Goal: Task Accomplishment & Management: Complete application form

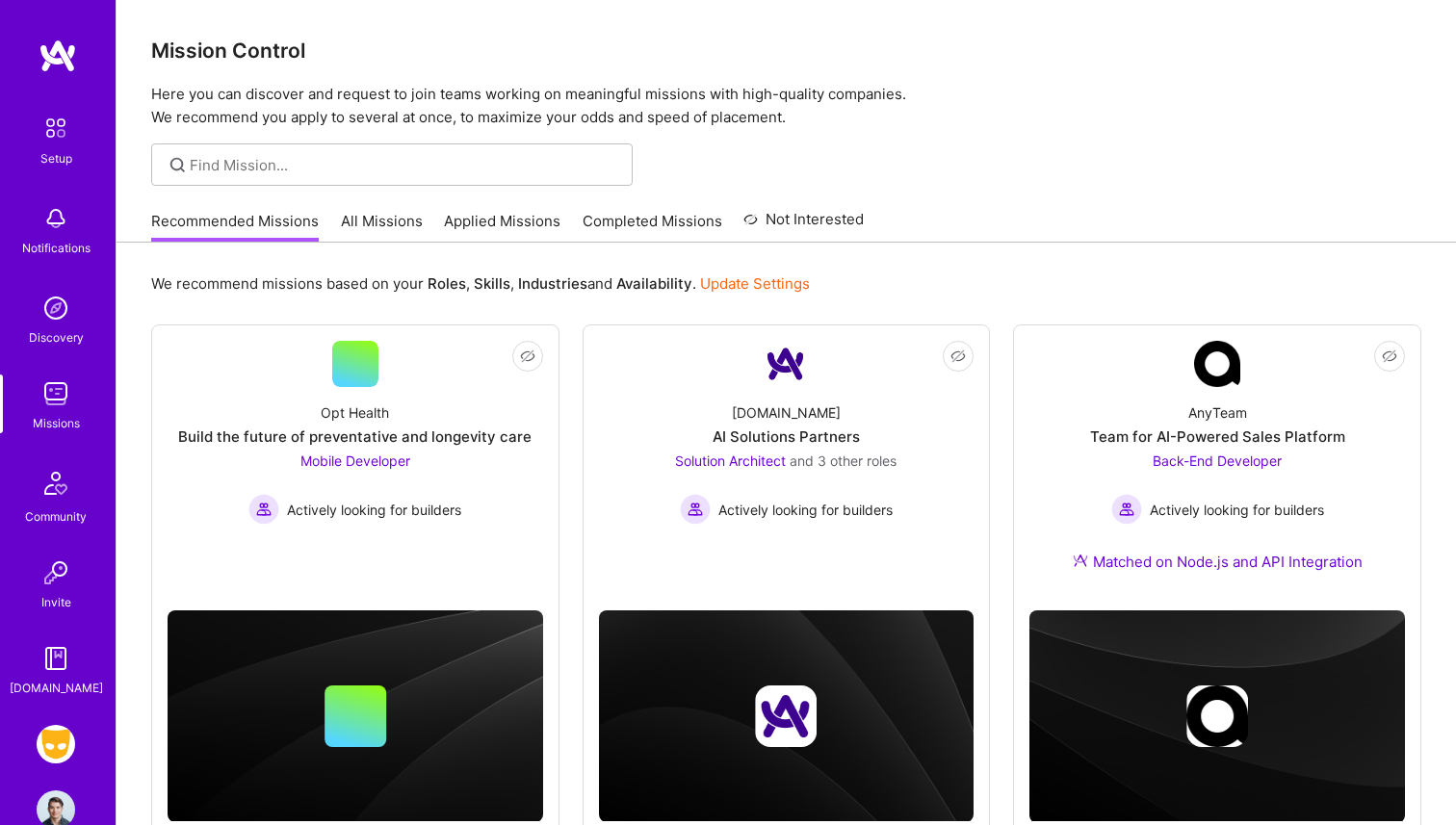
click at [56, 714] on div "Setup Notifications Discovery Missions Community Invite [DOMAIN_NAME] Grindr: M…" at bounding box center [58, 412] width 115 height 825
click at [56, 736] on img at bounding box center [55, 744] width 38 height 38
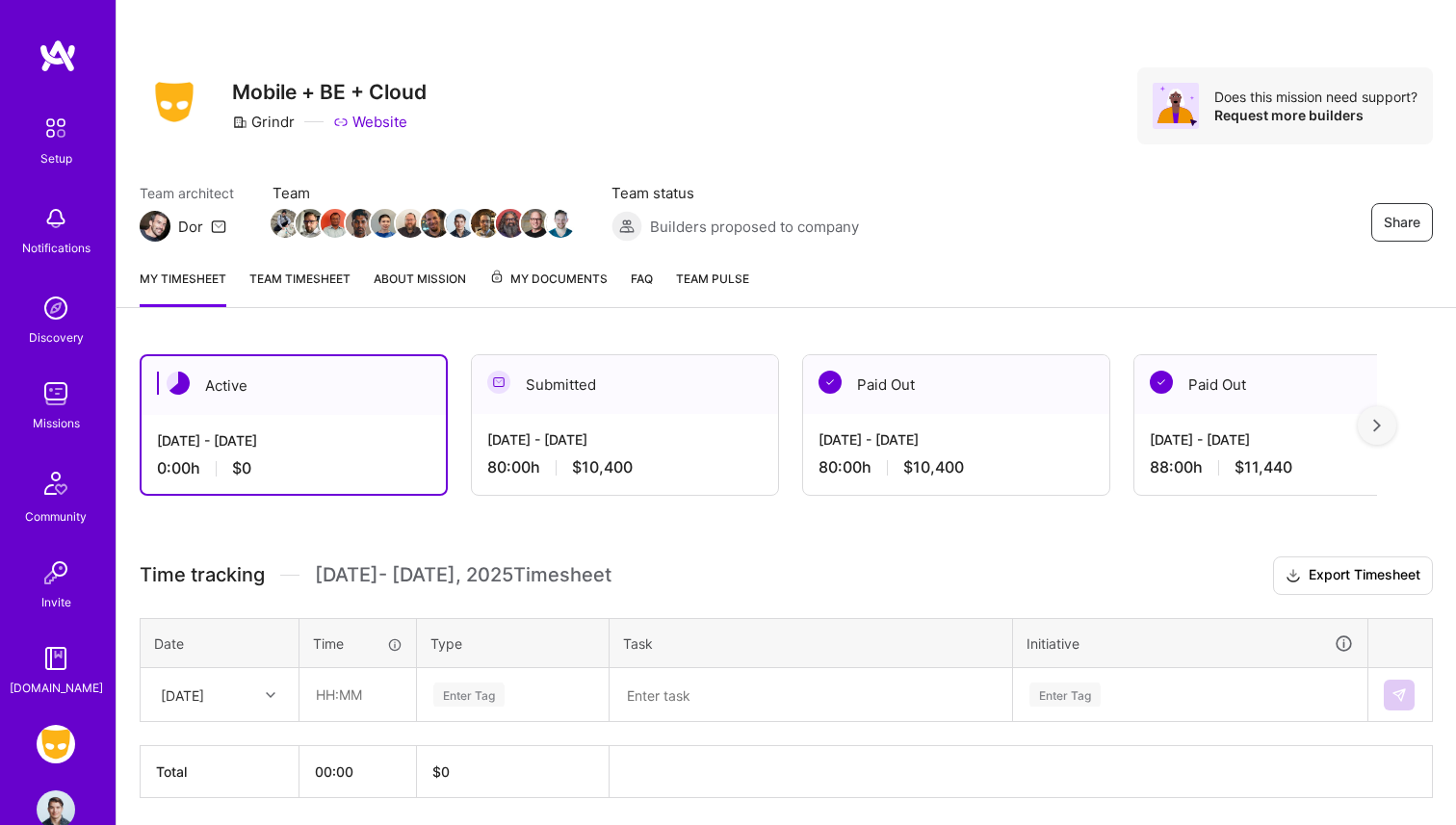
scroll to position [66, 0]
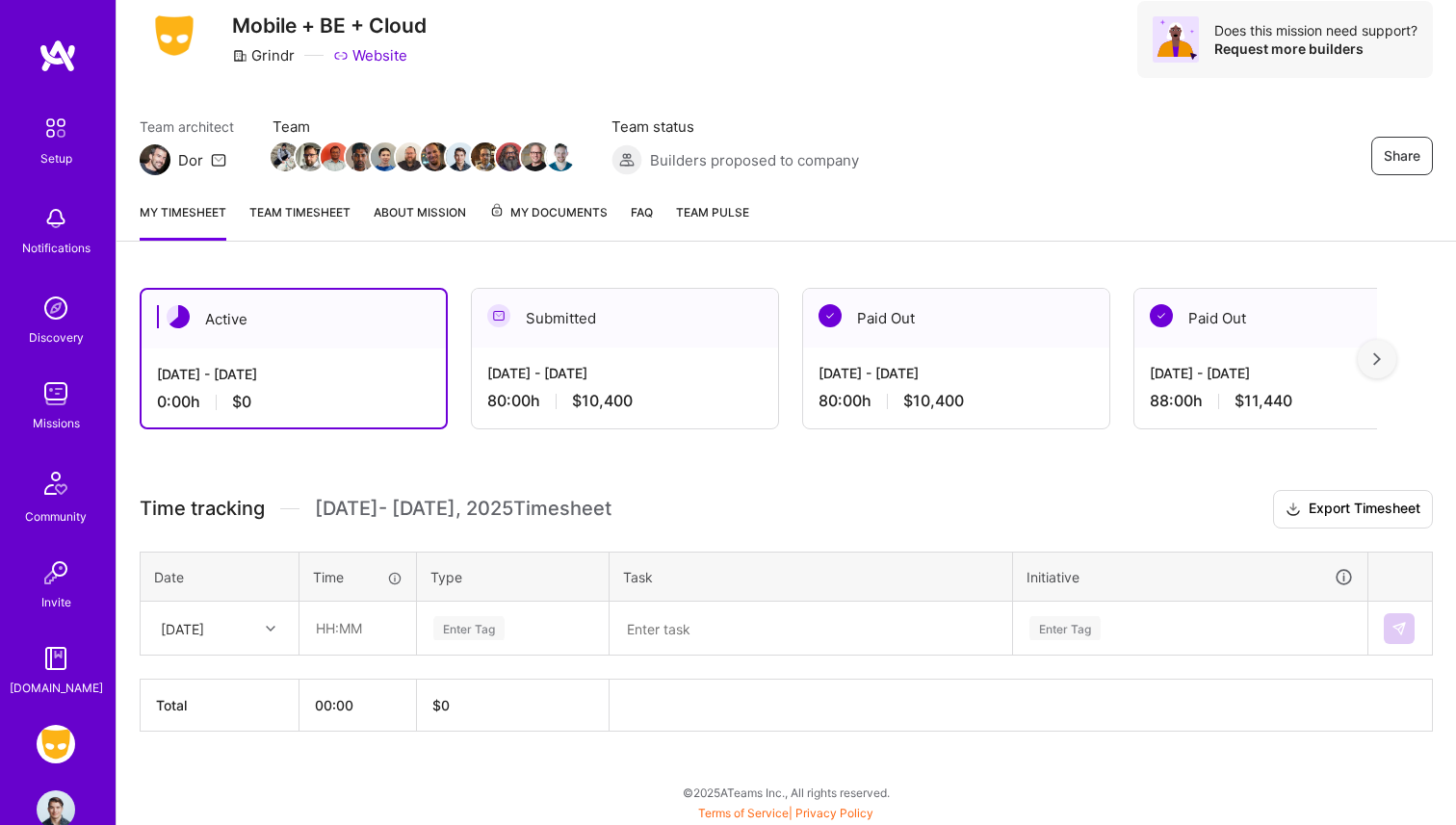
click at [204, 631] on div "[DATE]" at bounding box center [183, 628] width 43 height 21
click at [198, 681] on div "[DATE]" at bounding box center [220, 682] width 156 height 35
click at [339, 641] on input "text" at bounding box center [357, 628] width 114 height 51
type input "08:00"
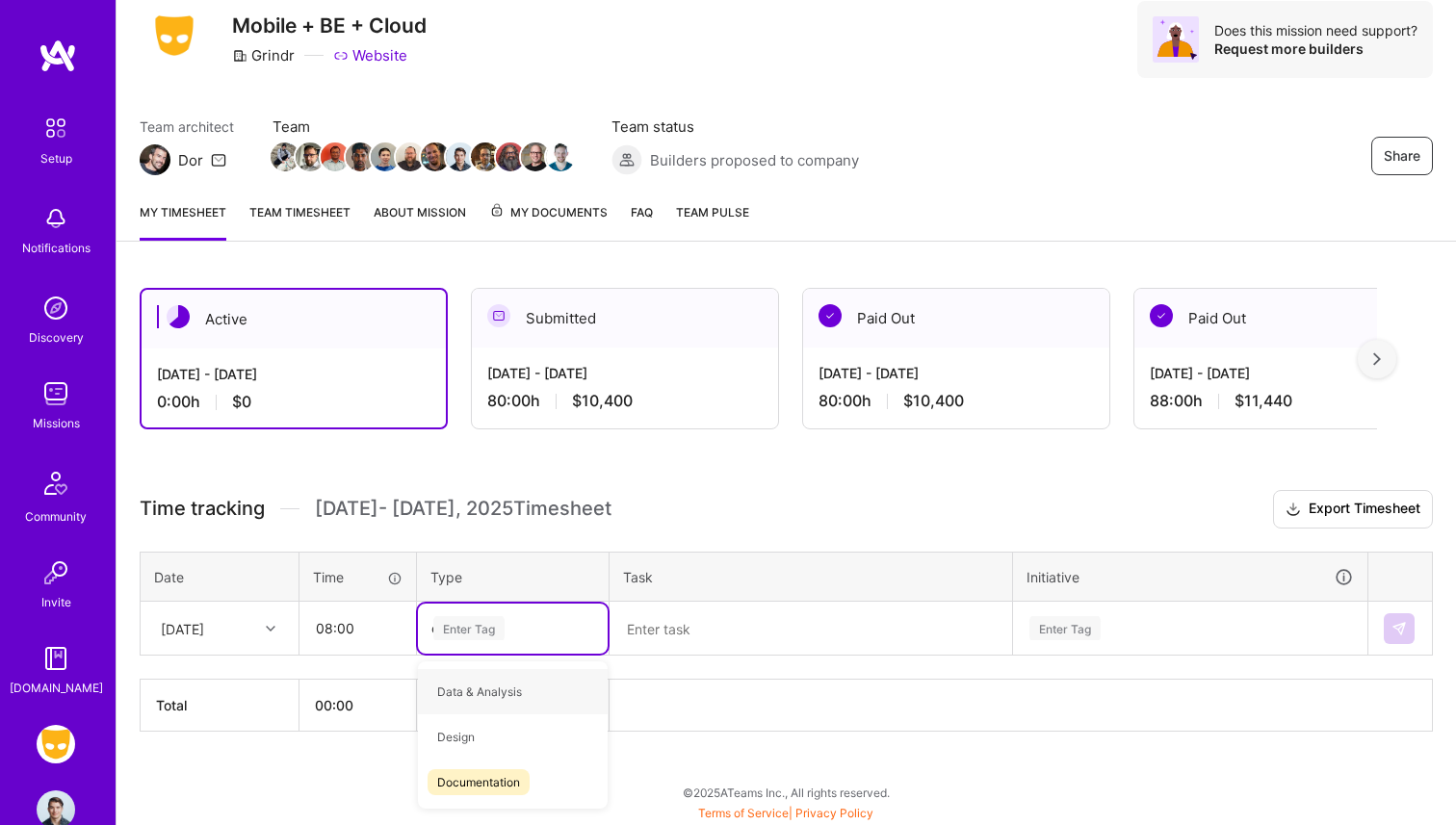
type input "en"
click at [481, 725] on span "Engineering" at bounding box center [469, 737] width 83 height 26
click at [644, 644] on textarea at bounding box center [811, 628] width 398 height 50
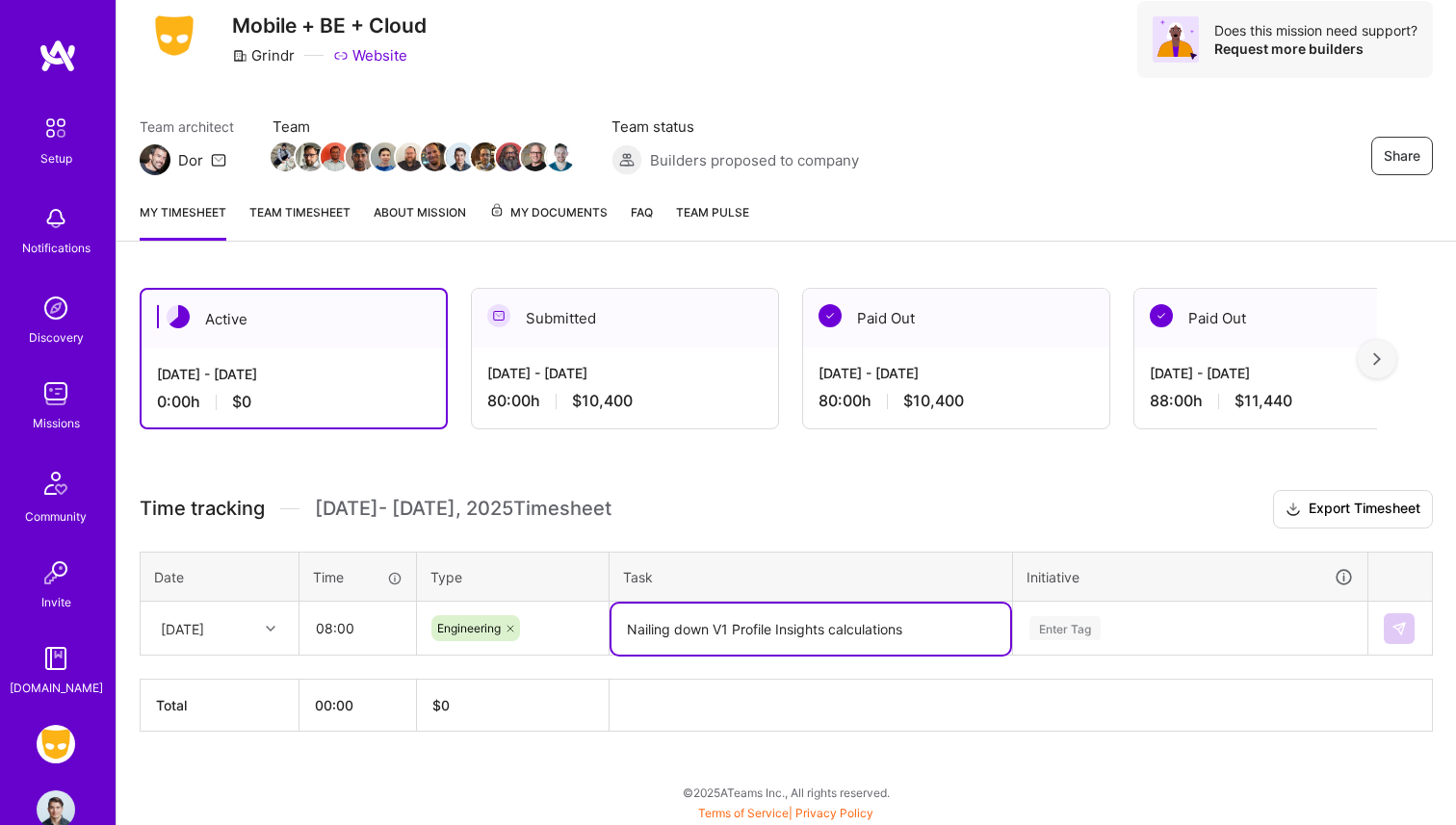
type textarea "Nailing down V1 Profile Insights calculations"
click at [1069, 614] on div "Enter Tag" at bounding box center [1189, 628] width 353 height 50
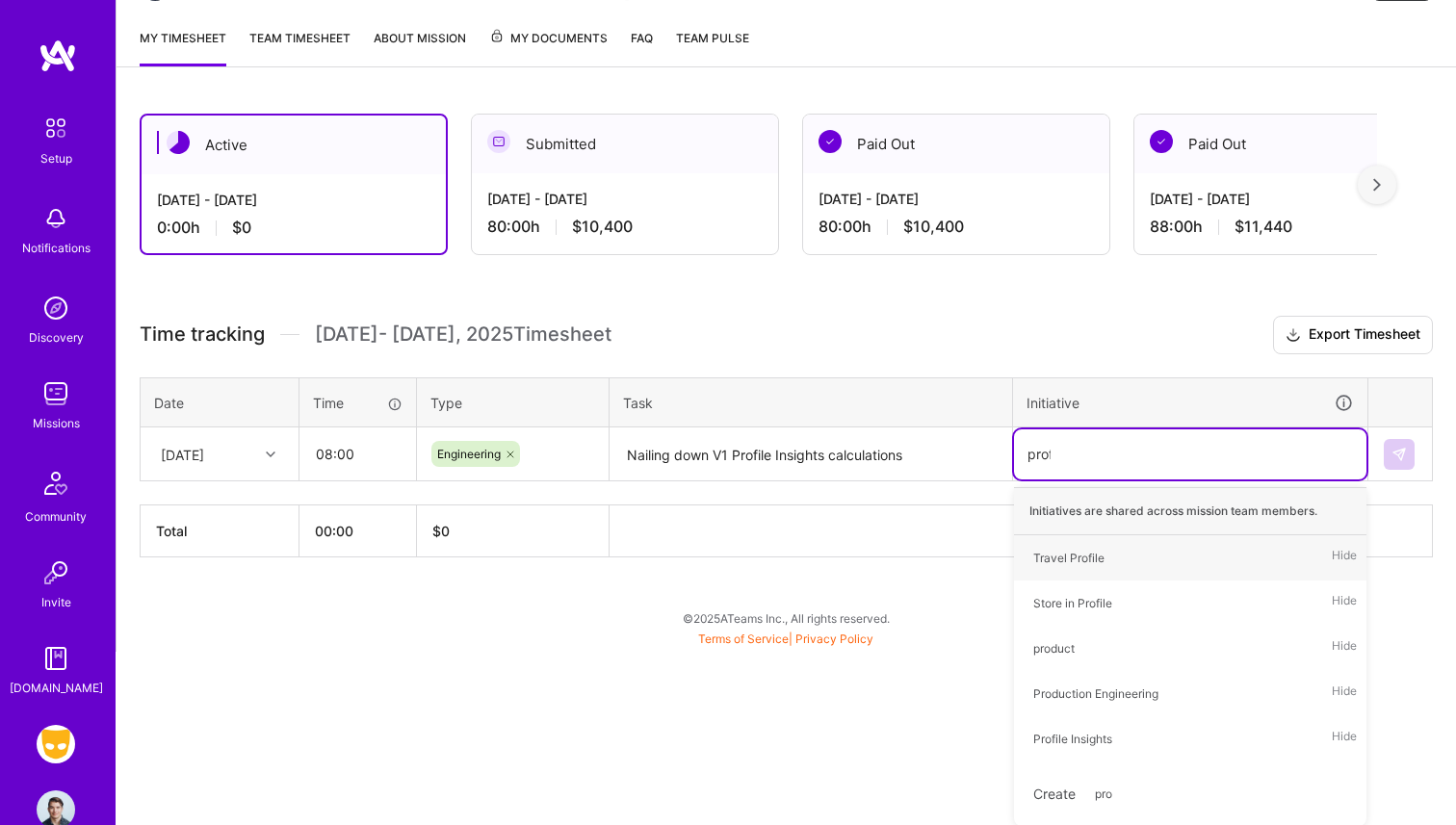
scroll to position [150, 0]
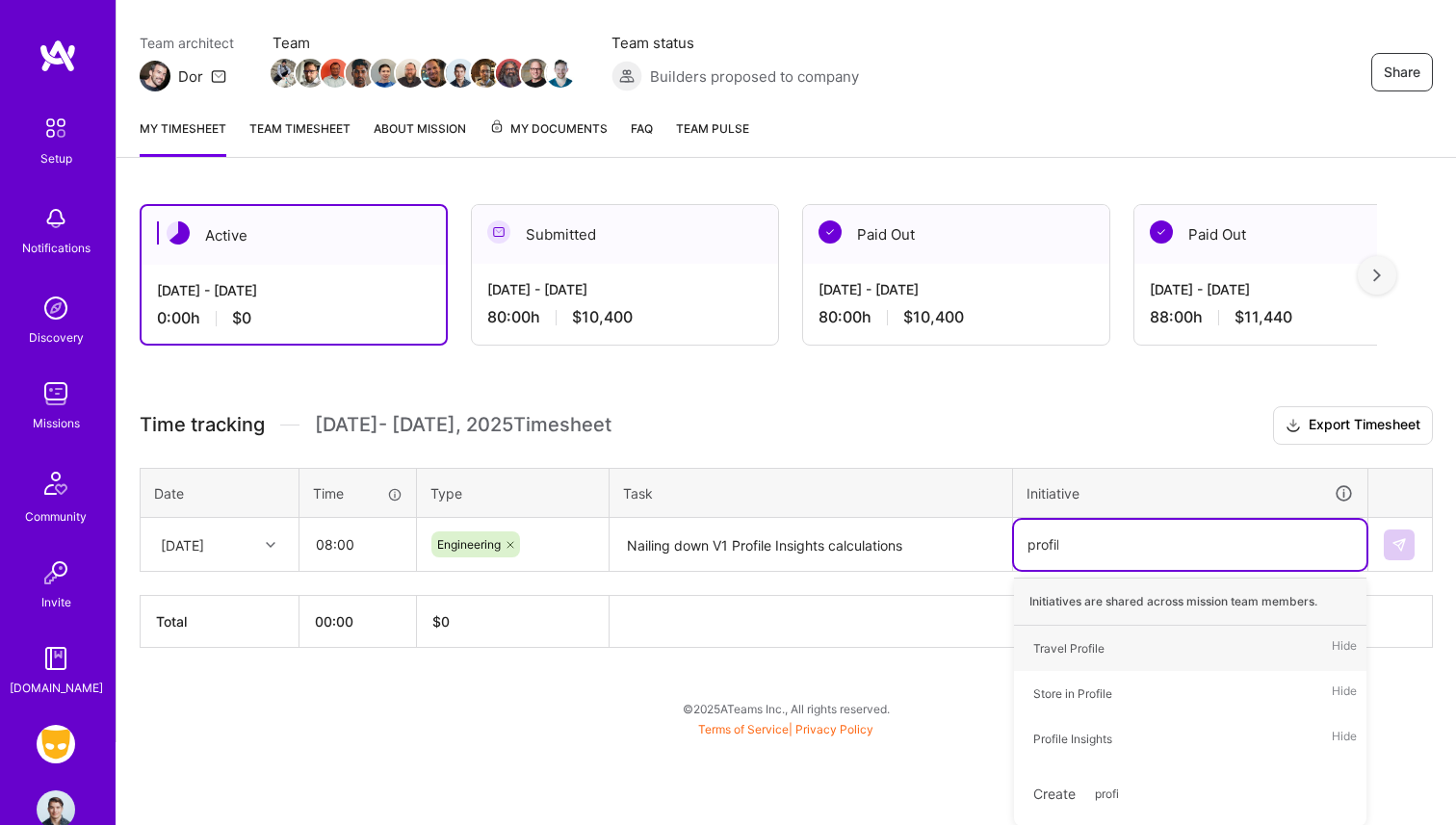
type input "profile"
click at [1103, 728] on div "Profile Insights" at bounding box center [1072, 738] width 79 height 21
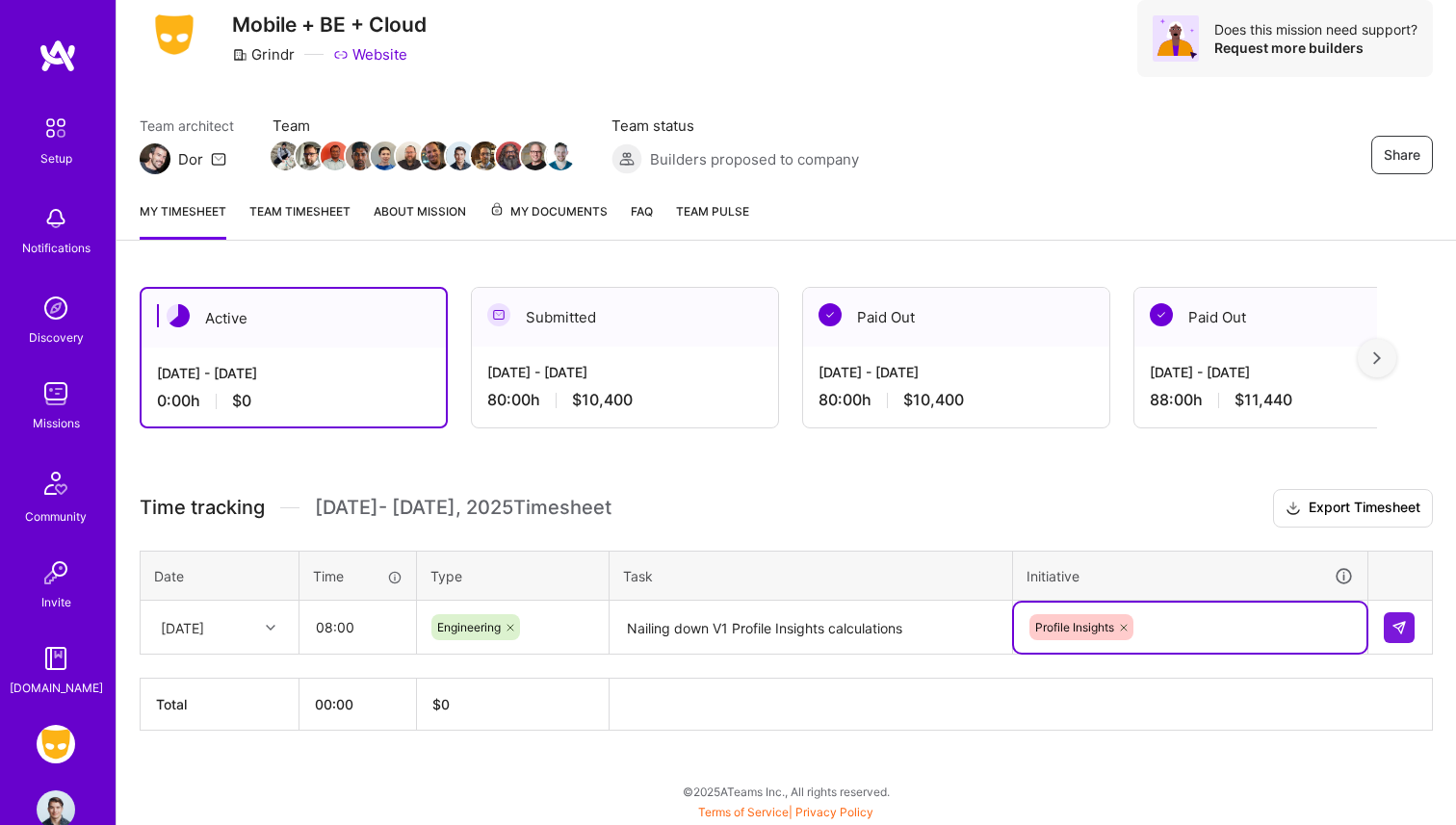
scroll to position [66, 0]
click at [1394, 633] on img at bounding box center [1399, 629] width 16 height 16
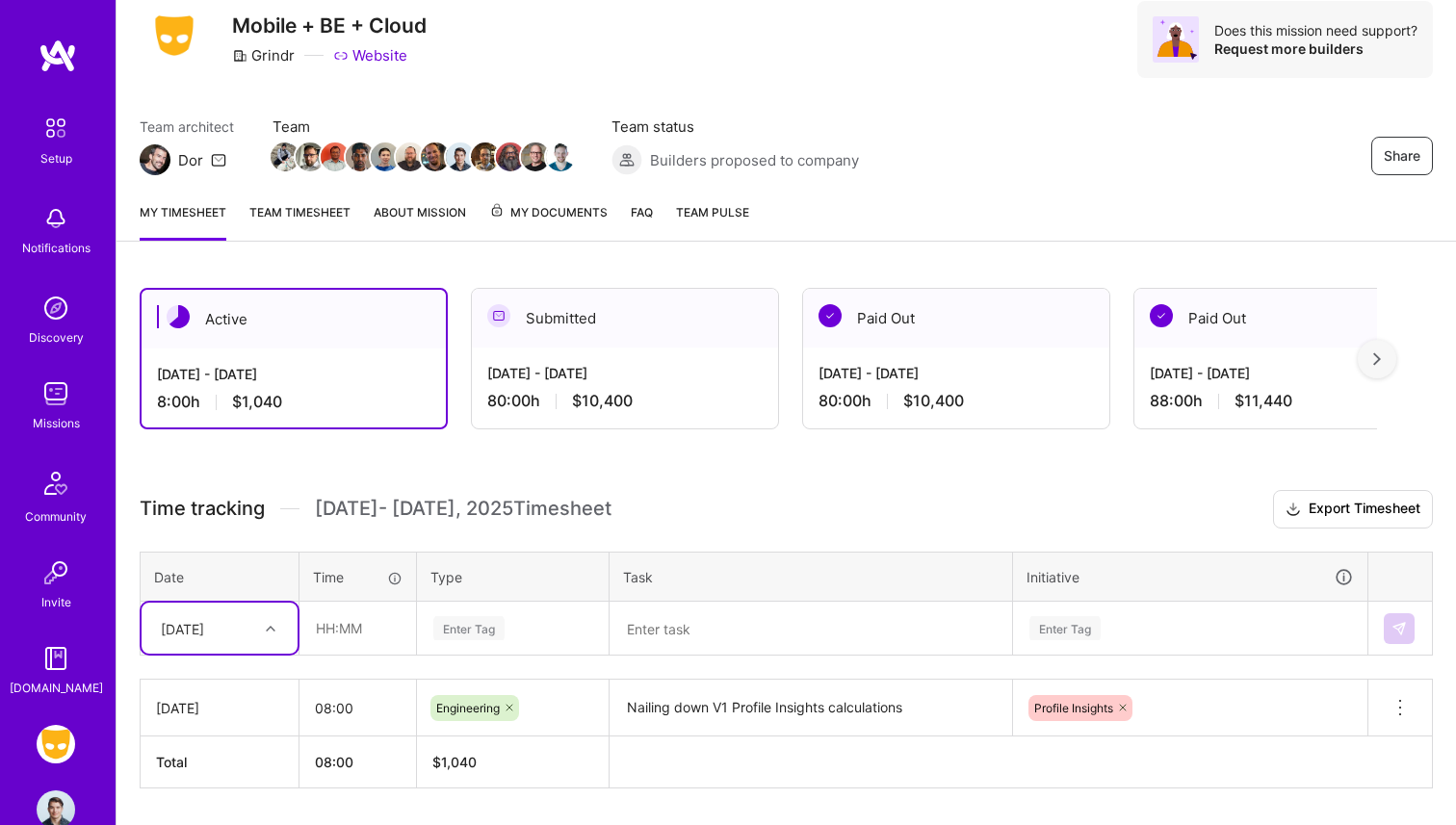
click at [204, 630] on div "[DATE]" at bounding box center [183, 628] width 43 height 21
click at [229, 682] on div "[DATE]" at bounding box center [220, 682] width 156 height 35
click at [337, 612] on input "text" at bounding box center [357, 628] width 114 height 51
type input "08:00"
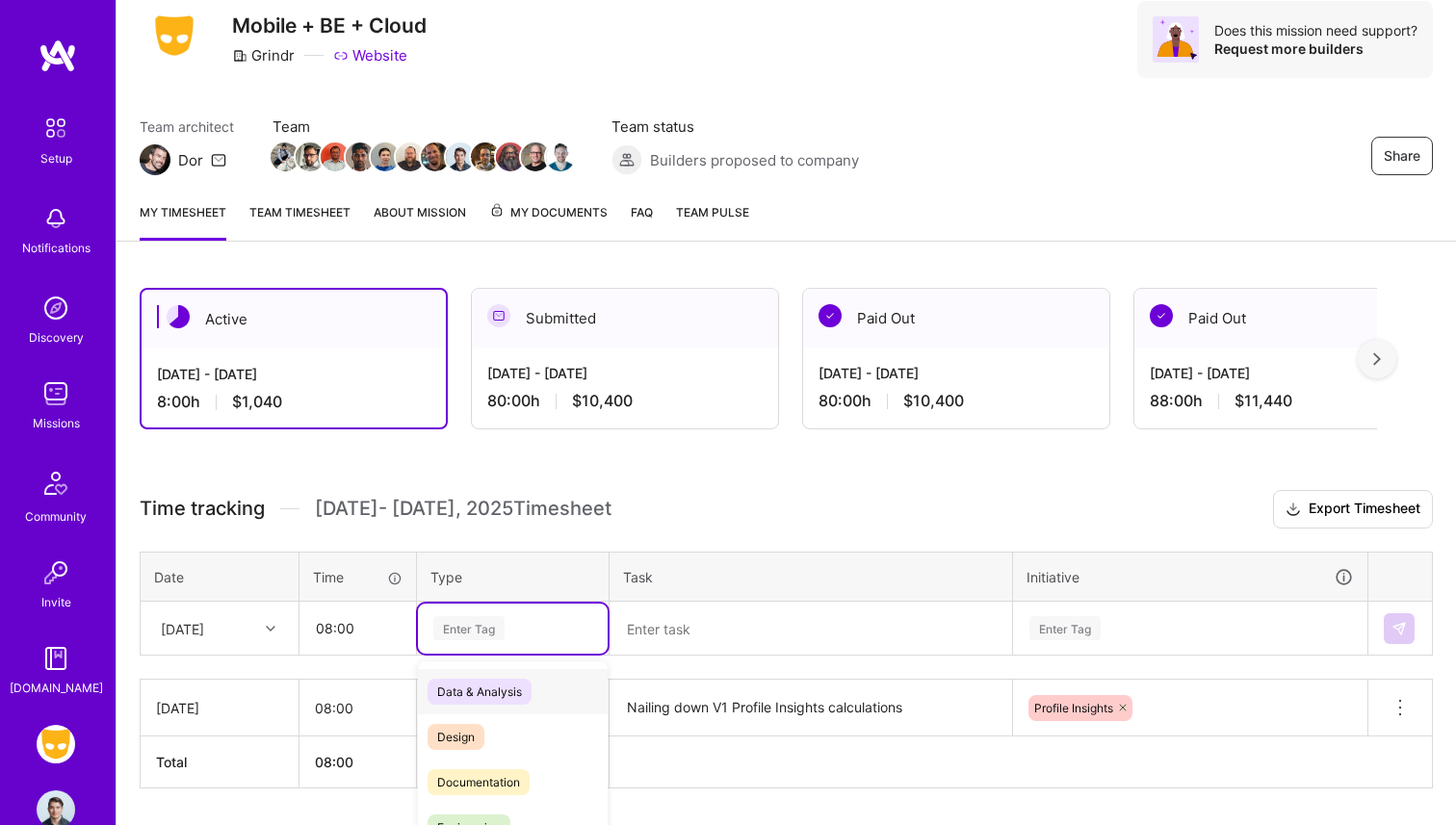
scroll to position [123, 0]
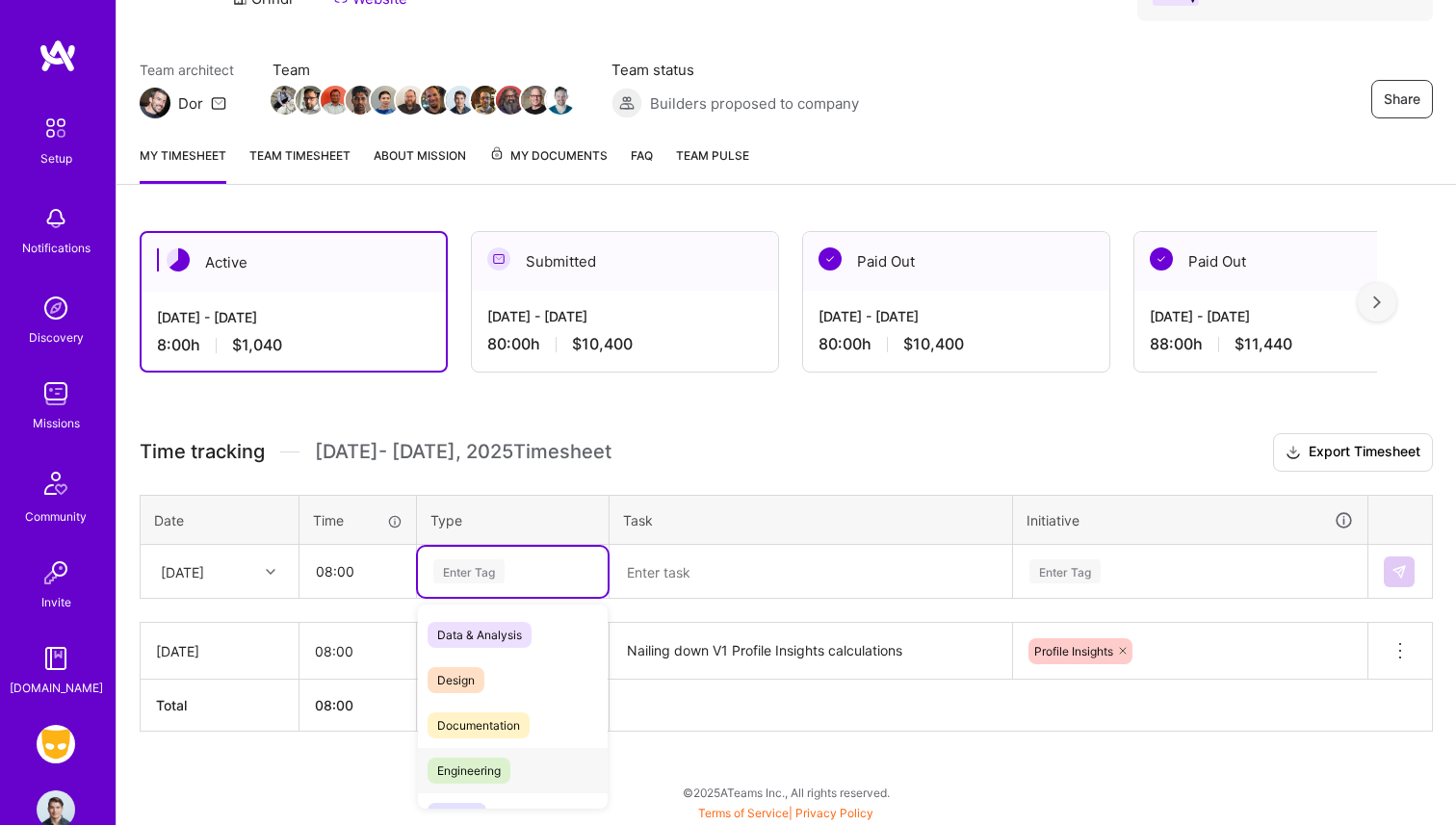
click at [478, 775] on span "Engineering" at bounding box center [469, 770] width 83 height 26
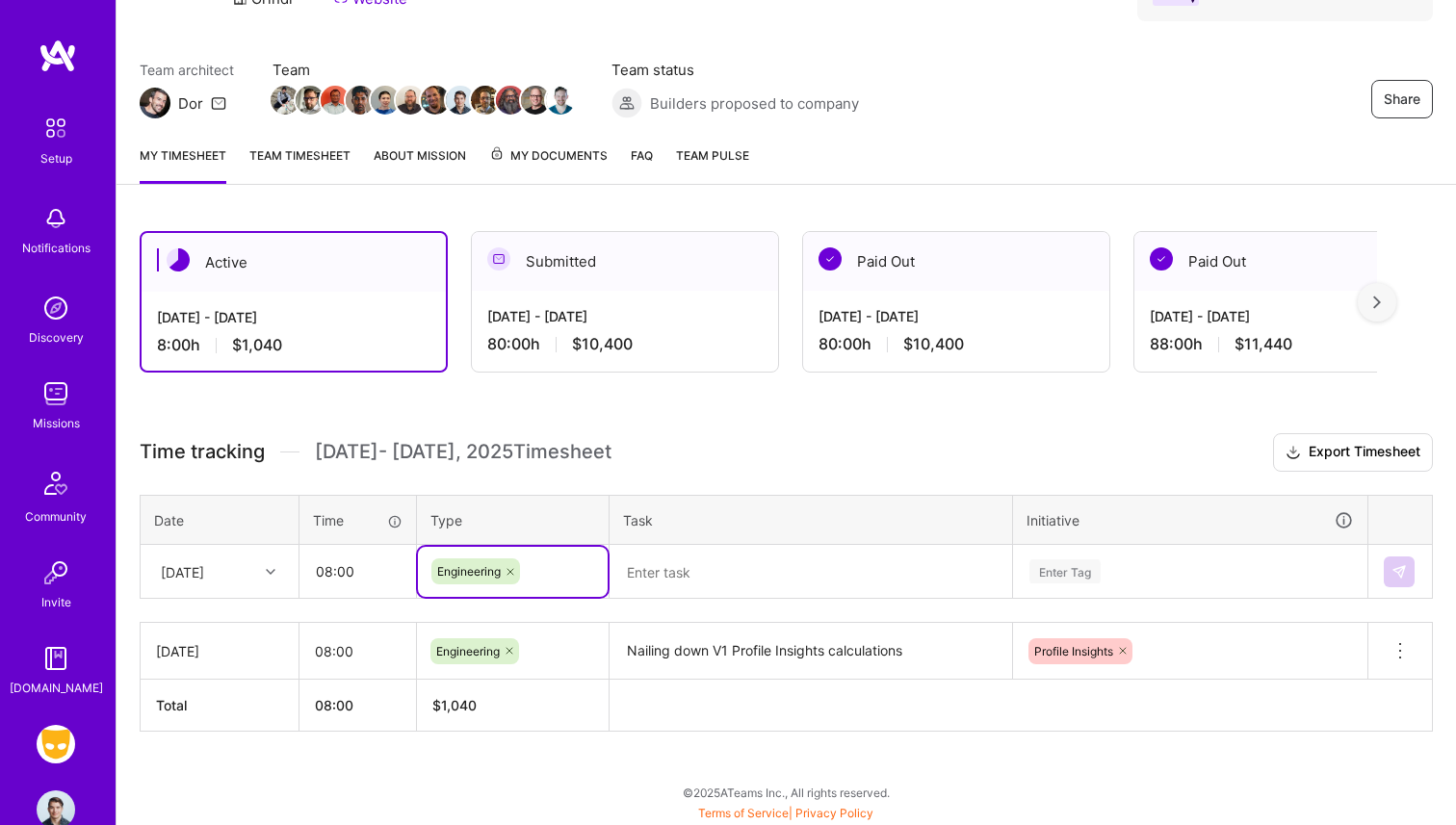
click at [640, 581] on textarea at bounding box center [811, 572] width 398 height 51
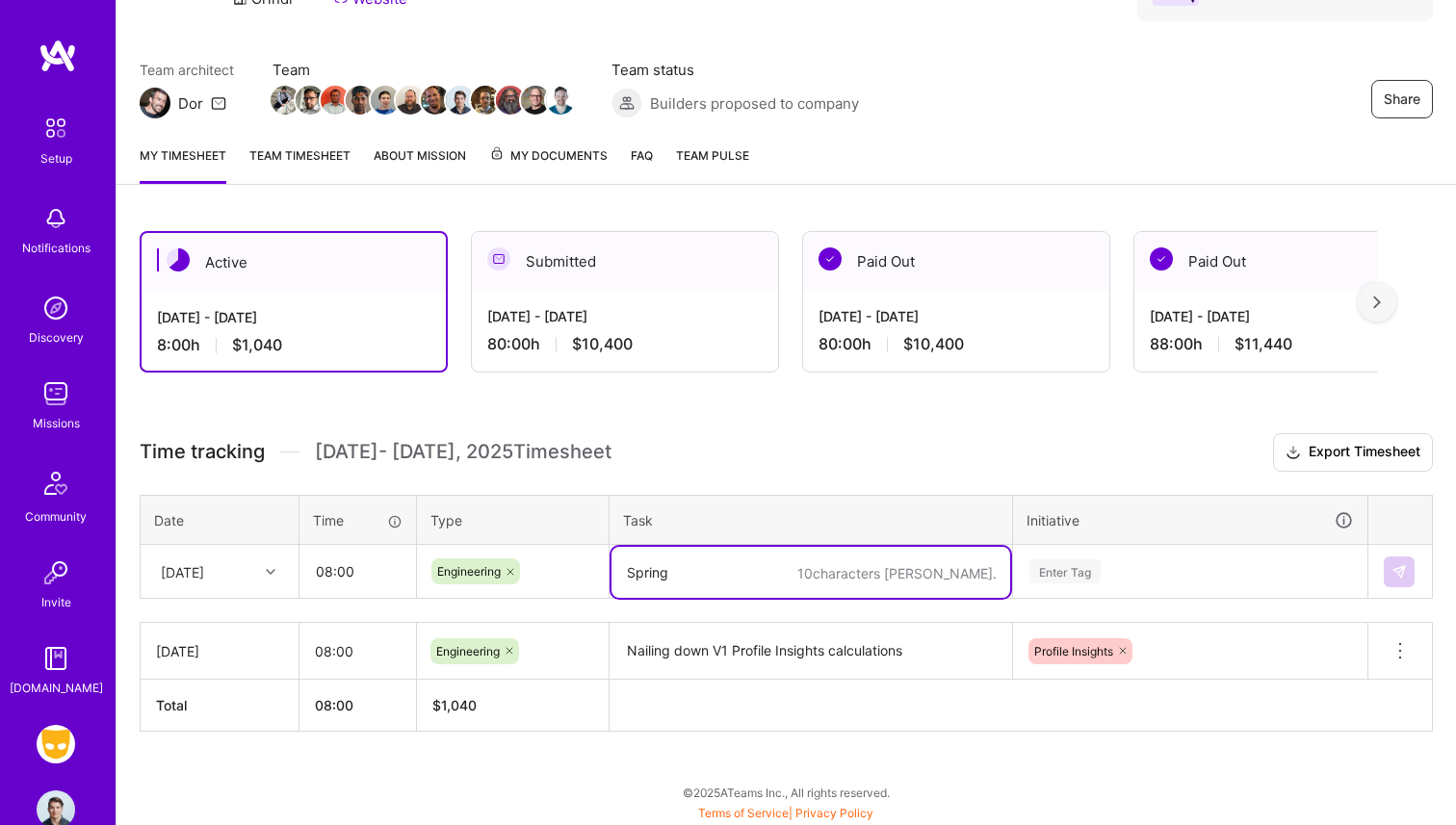
type textarea "Sprin"
type textarea "Planning and V2 Profile Insights"
click at [1095, 572] on div "Enter Tag" at bounding box center [1189, 571] width 353 height 50
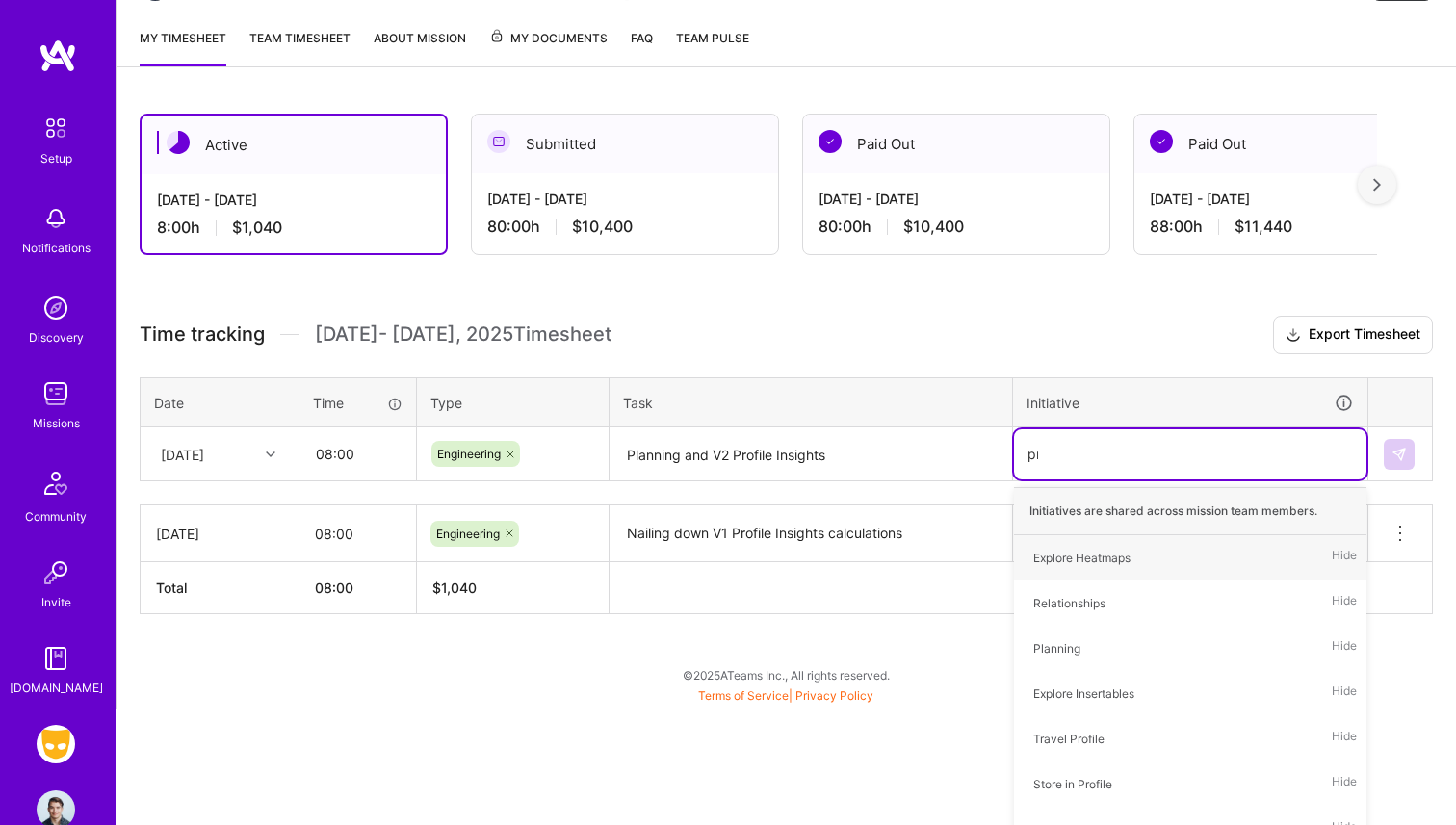
type input "prof"
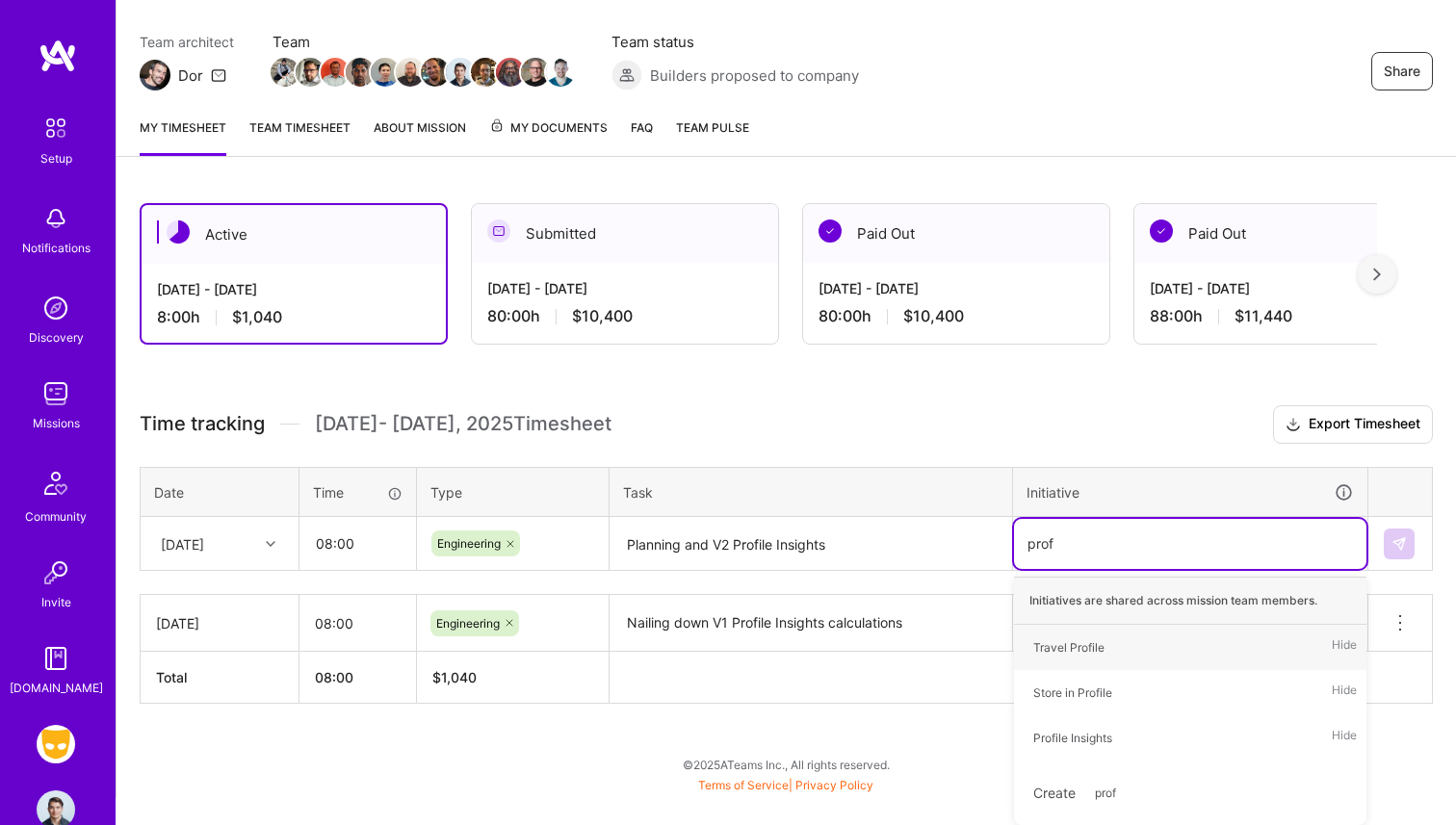
scroll to position [150, 0]
click at [1116, 730] on span "Profile Insights" at bounding box center [1072, 738] width 99 height 26
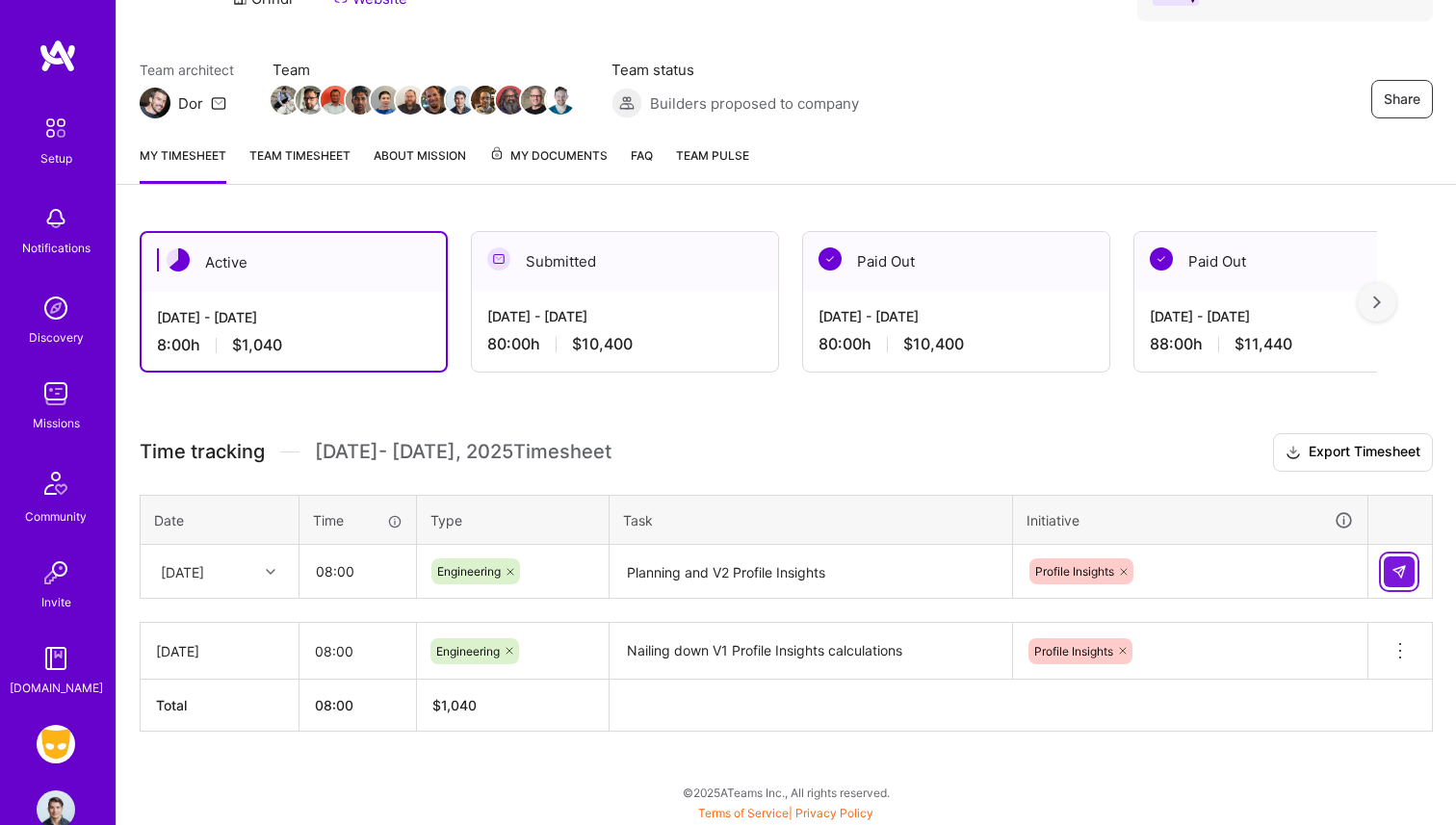
click at [1399, 585] on button at bounding box center [1399, 572] width 31 height 31
